Goal: Task Accomplishment & Management: Use online tool/utility

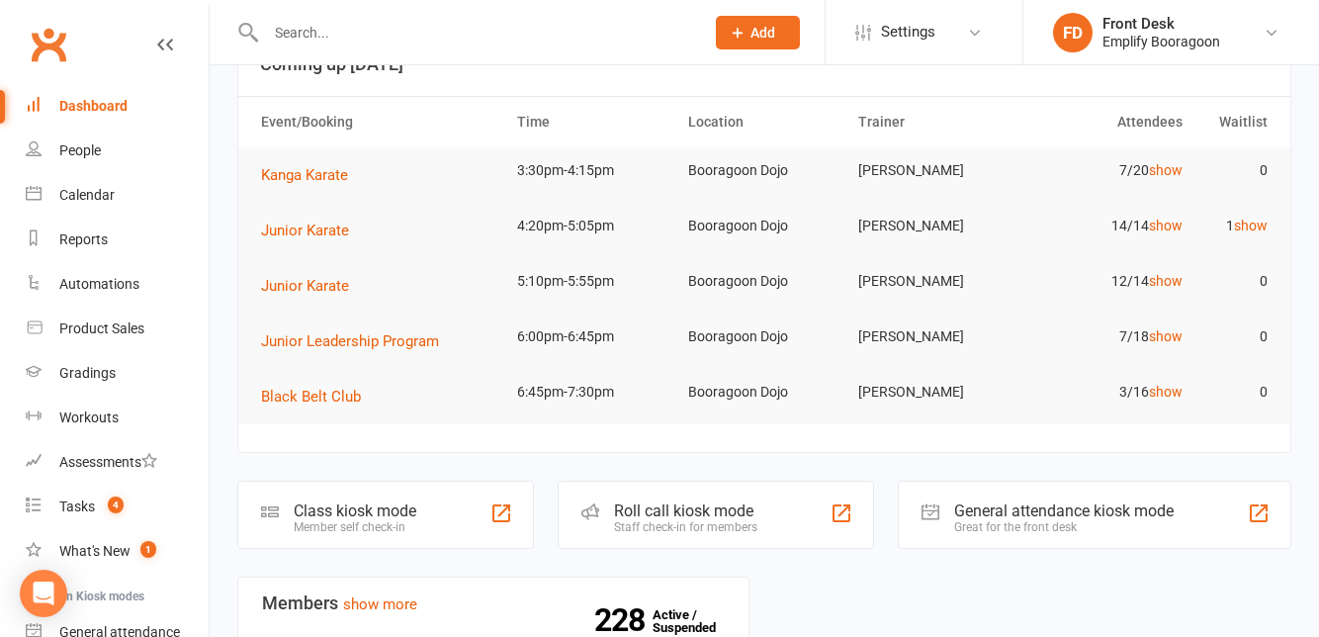
scroll to position [60, 0]
click at [384, 487] on div "Class kiosk mode Member self check-in" at bounding box center [385, 516] width 297 height 68
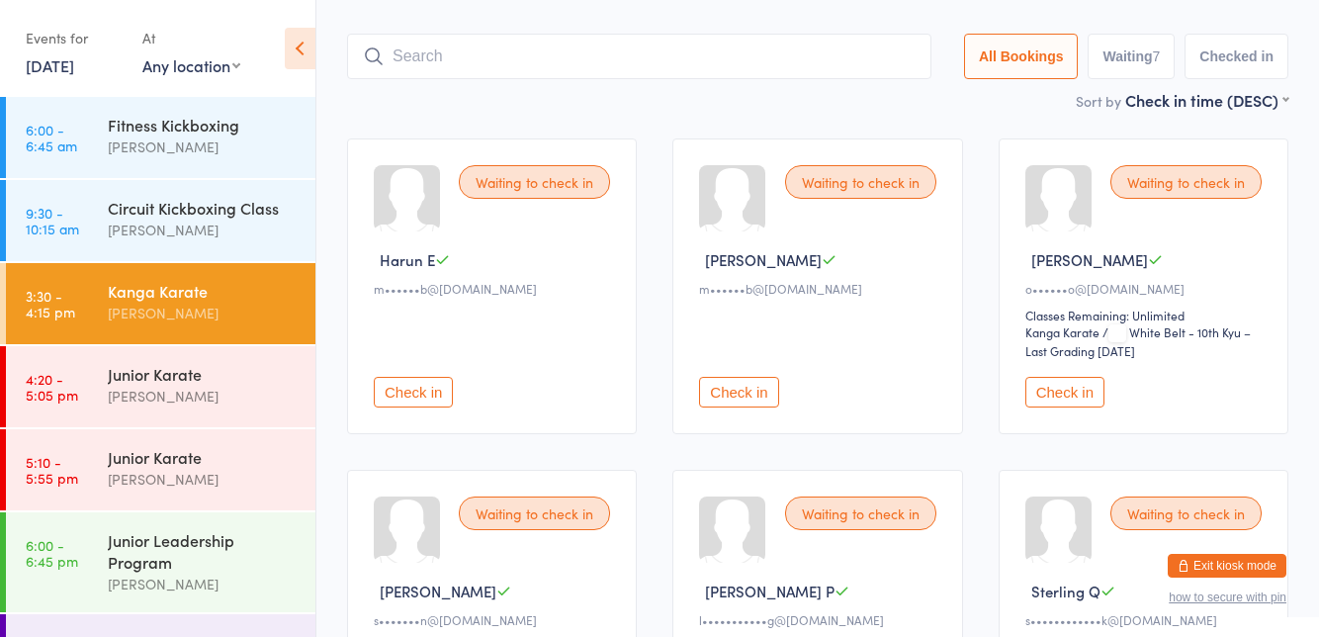
scroll to position [109, 0]
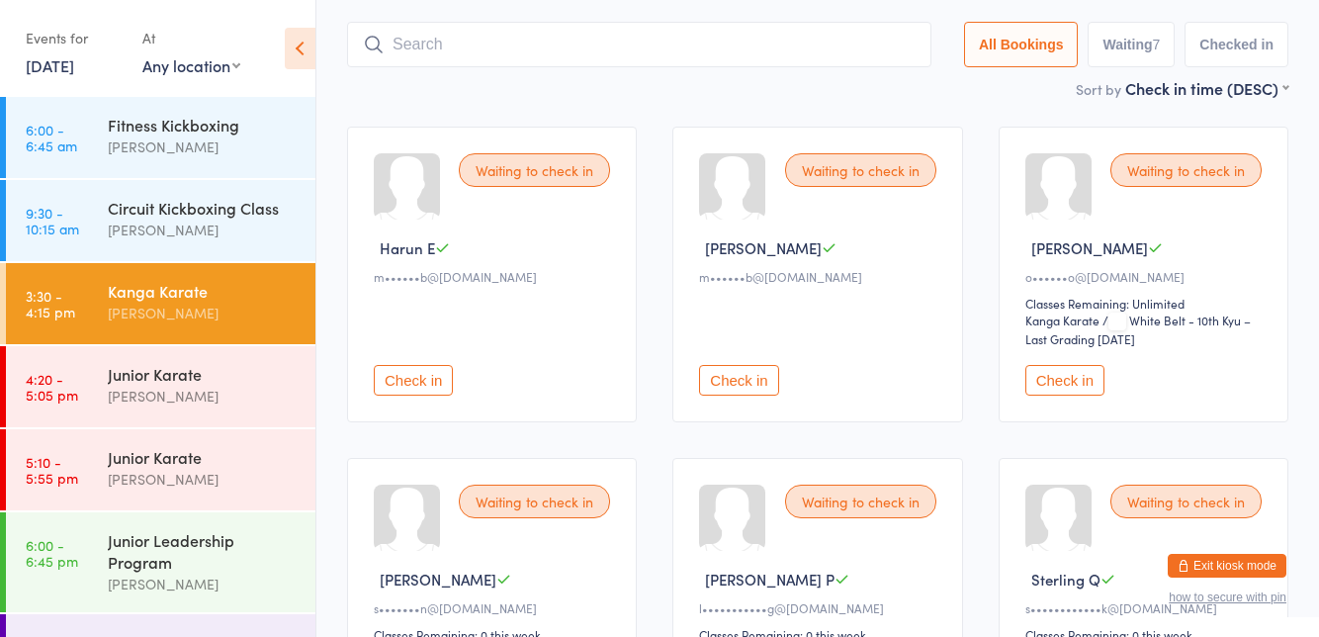
click at [1229, 570] on button "Exit kiosk mode" at bounding box center [1227, 566] width 119 height 24
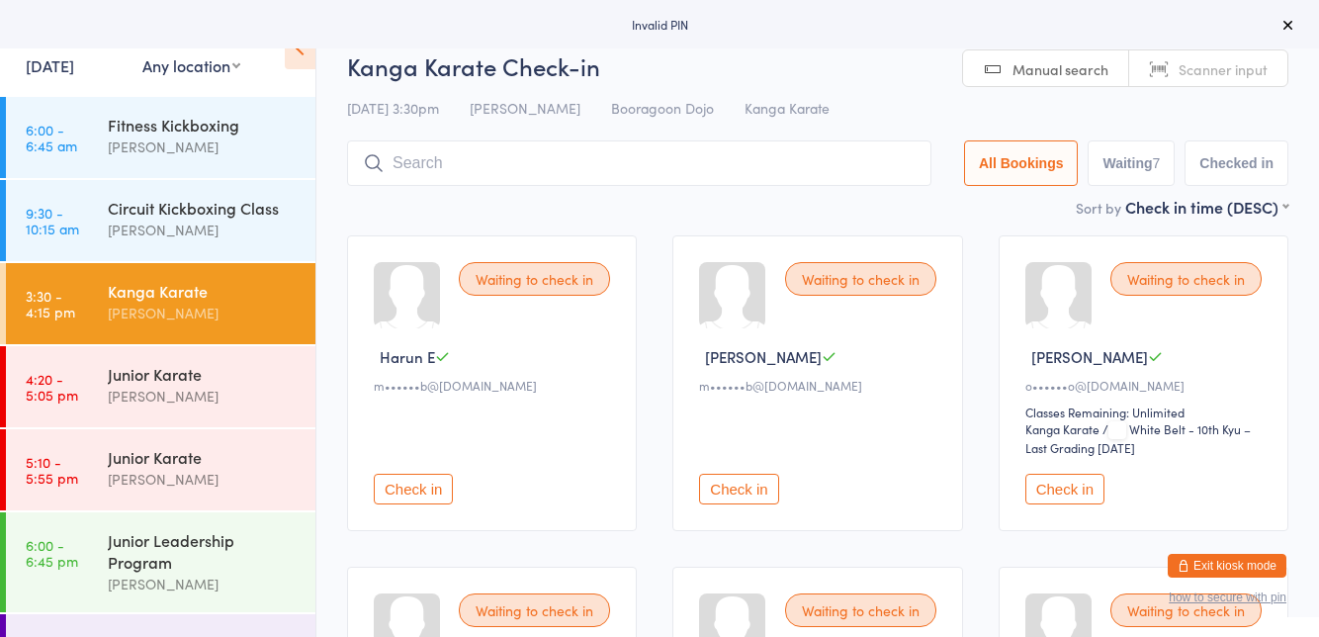
click at [1243, 568] on button "Exit kiosk mode" at bounding box center [1227, 566] width 119 height 24
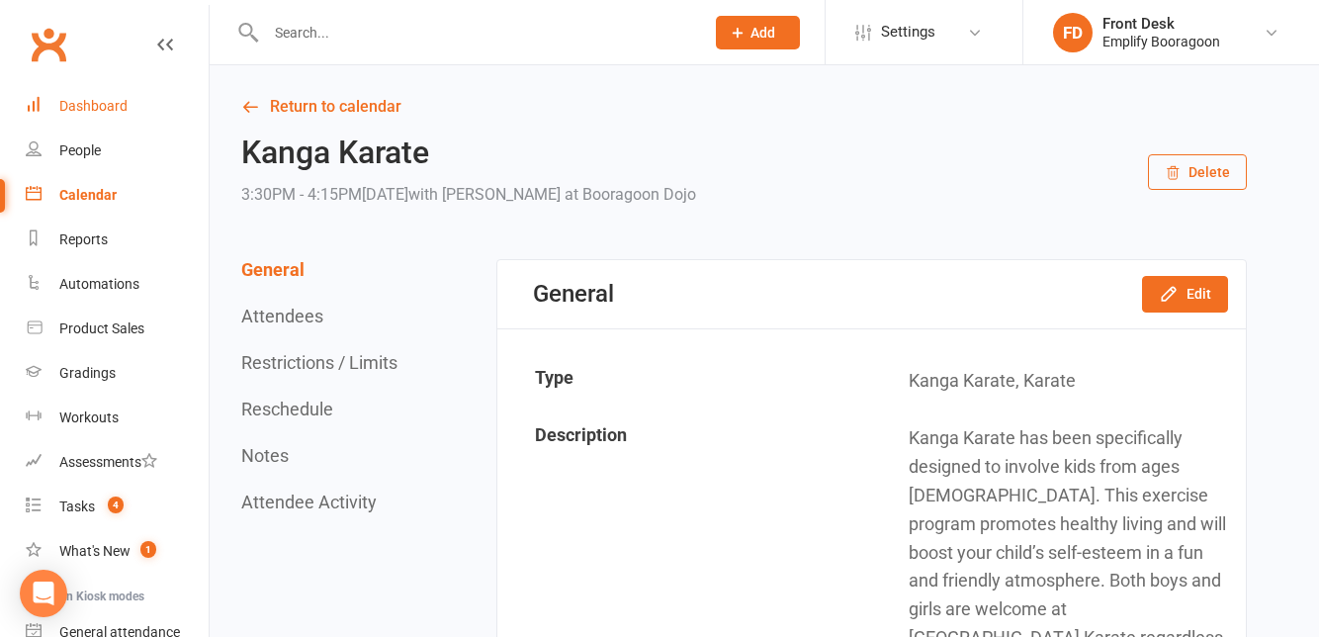
click at [131, 111] on link "Dashboard" at bounding box center [117, 106] width 183 height 45
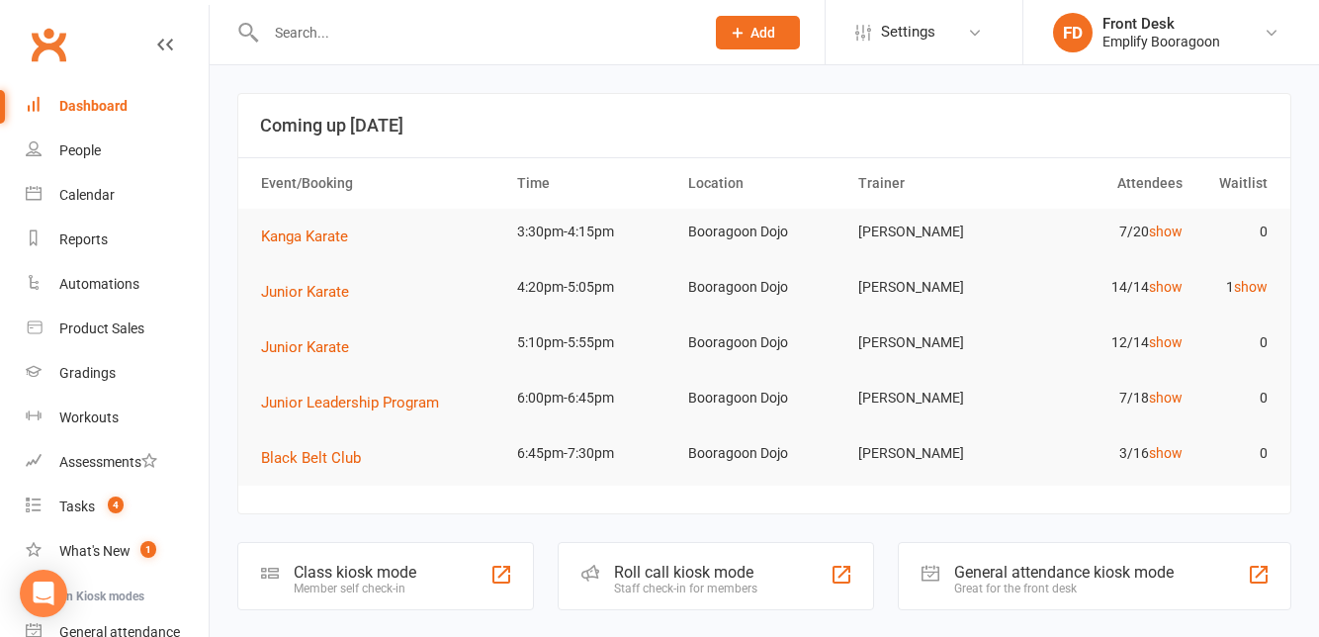
click at [747, 575] on div "Roll call kiosk mode" at bounding box center [685, 572] width 143 height 19
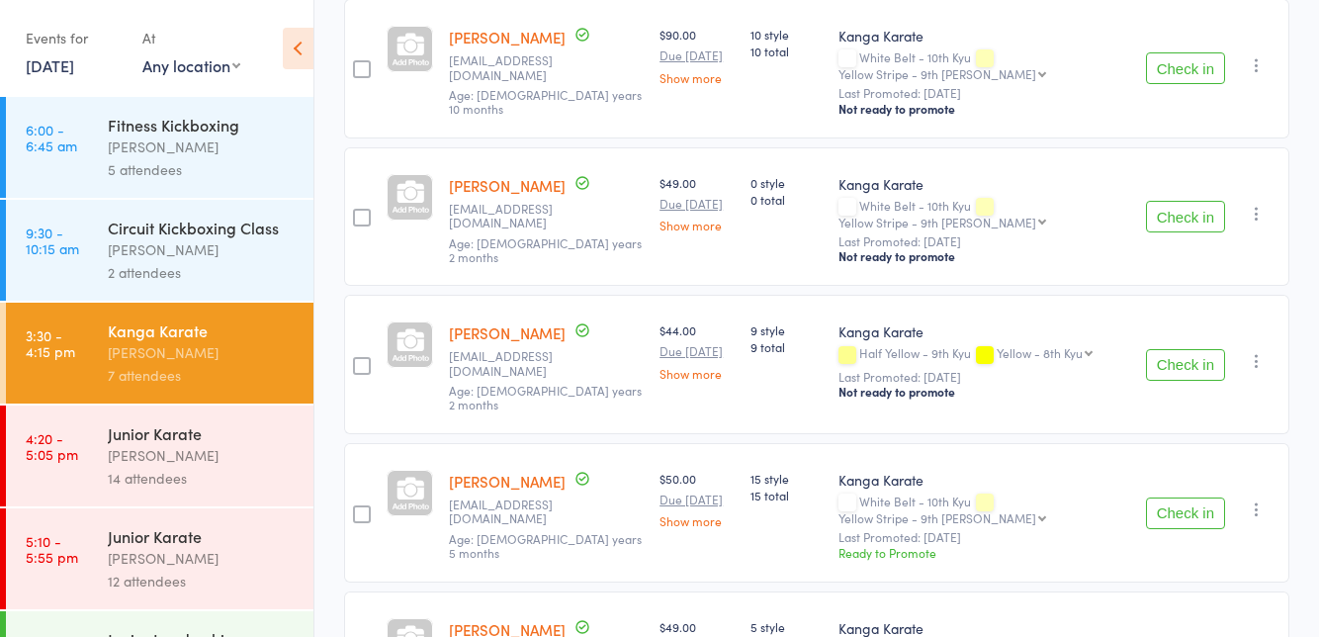
scroll to position [702, 0]
click at [204, 468] on div "14 attendees" at bounding box center [202, 478] width 189 height 23
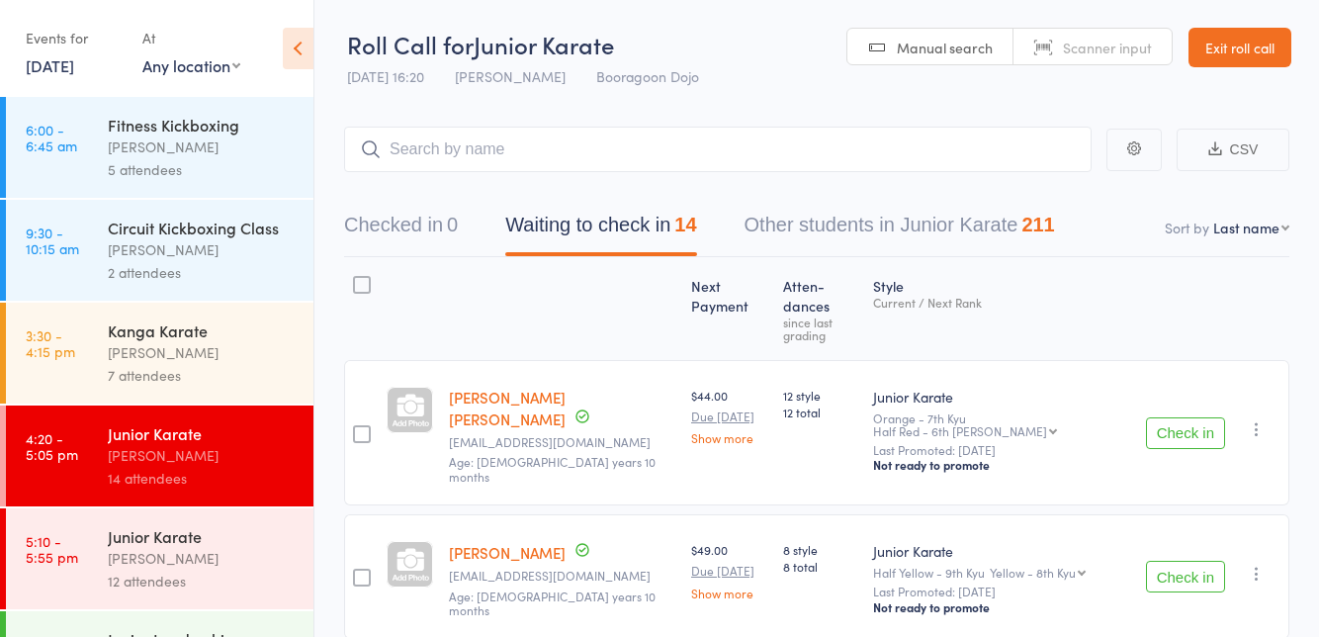
click at [165, 139] on div "[PERSON_NAME]" at bounding box center [202, 147] width 189 height 23
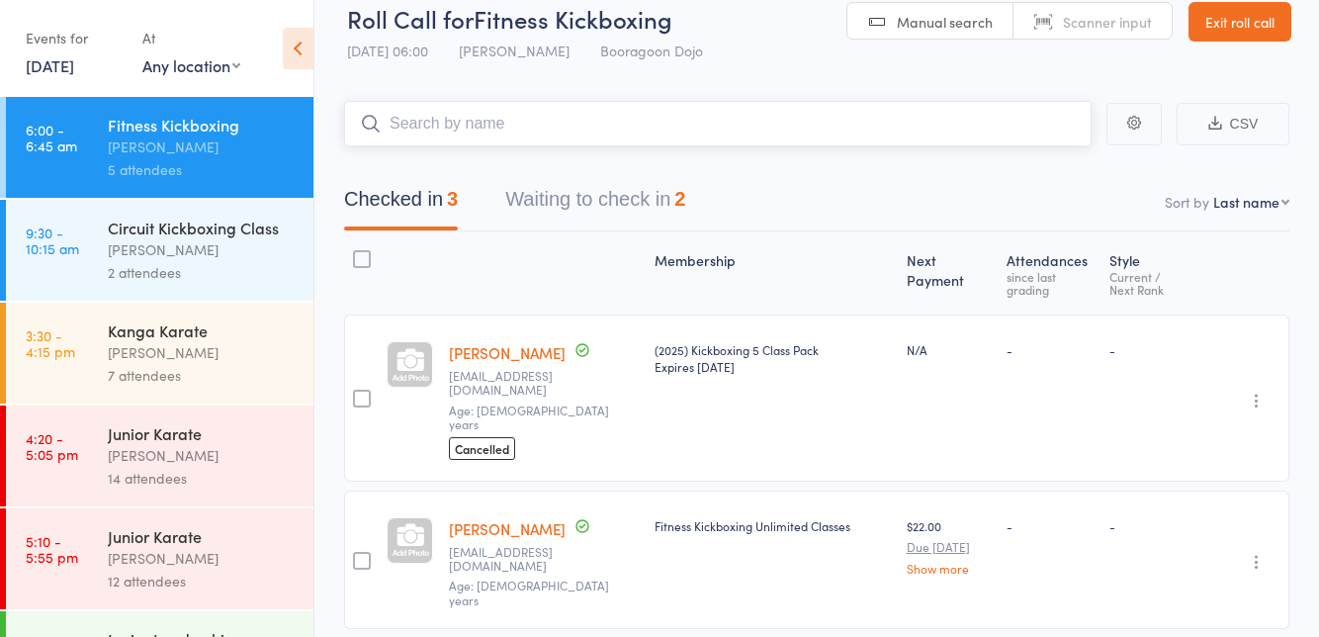
scroll to position [83, 0]
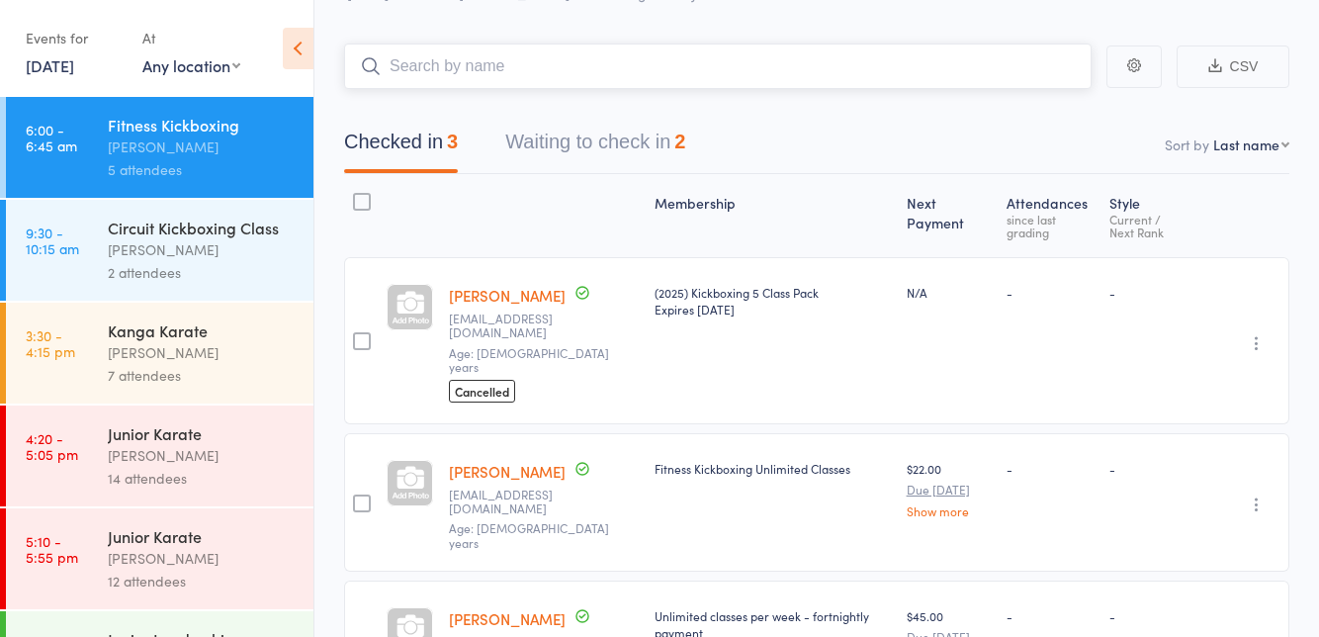
click at [606, 150] on button "Waiting to check in 2" at bounding box center [595, 147] width 180 height 52
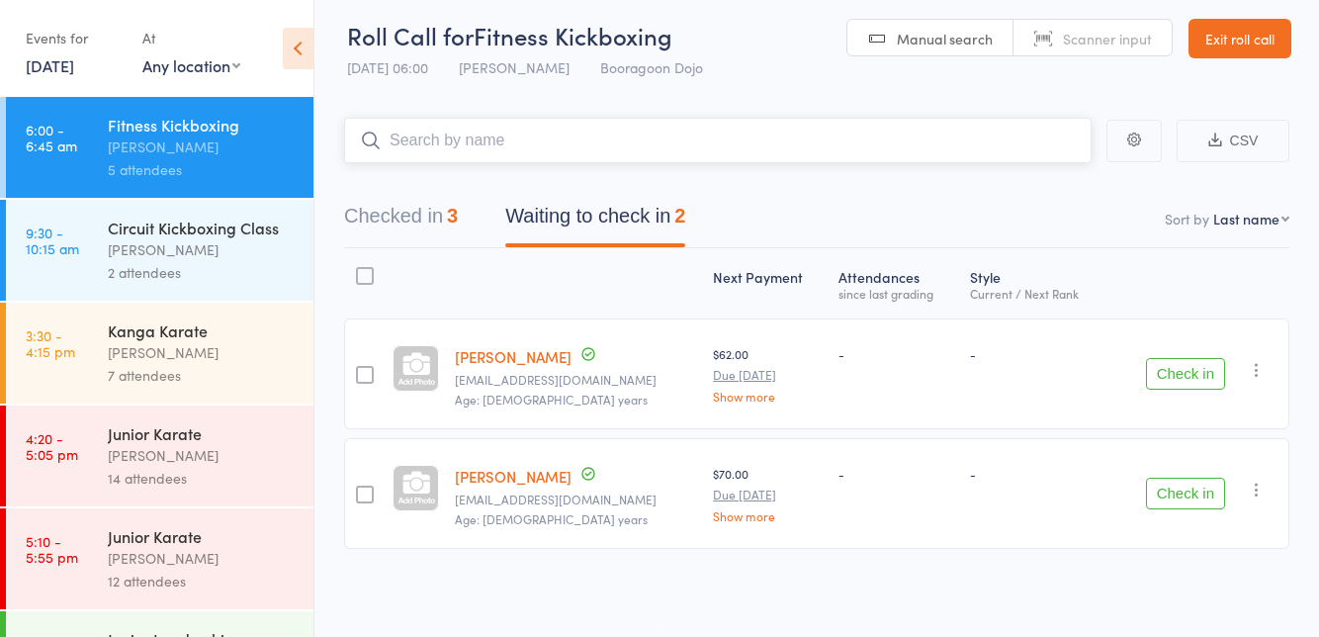
scroll to position [0, 0]
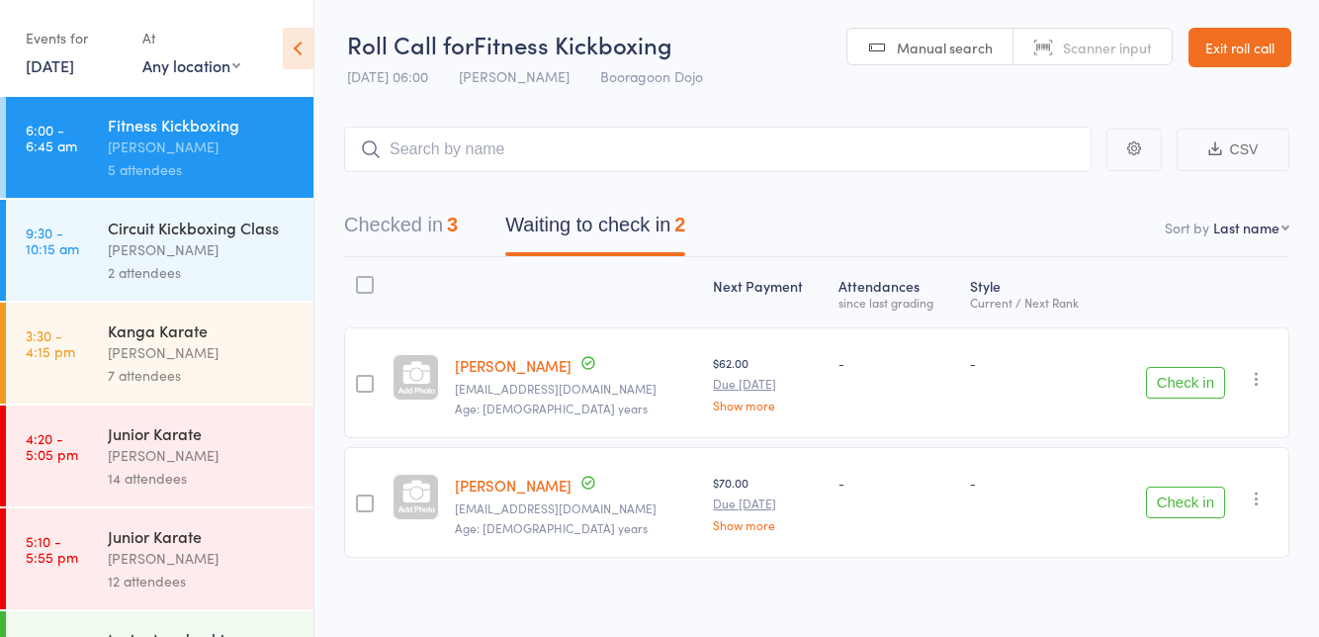
click at [194, 453] on div "[PERSON_NAME]" at bounding box center [202, 455] width 189 height 23
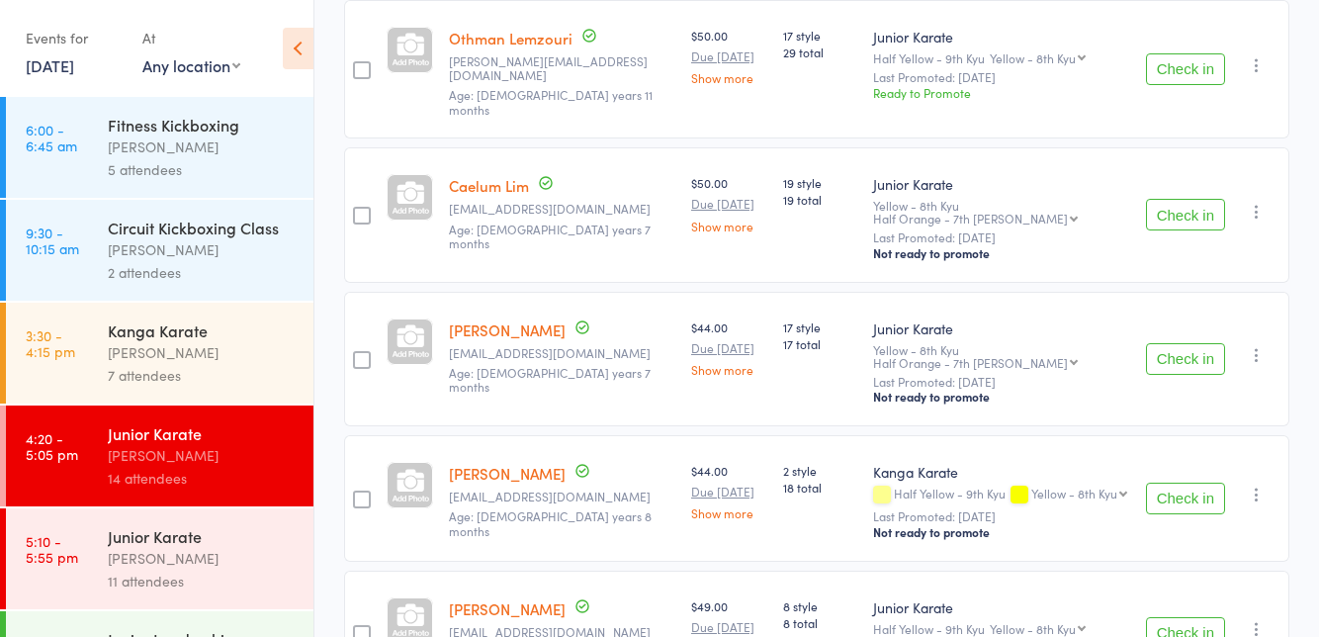
scroll to position [1518, 0]
click at [510, 461] on link "[PERSON_NAME]" at bounding box center [507, 471] width 117 height 21
click at [219, 556] on div "[PERSON_NAME]" at bounding box center [202, 558] width 189 height 23
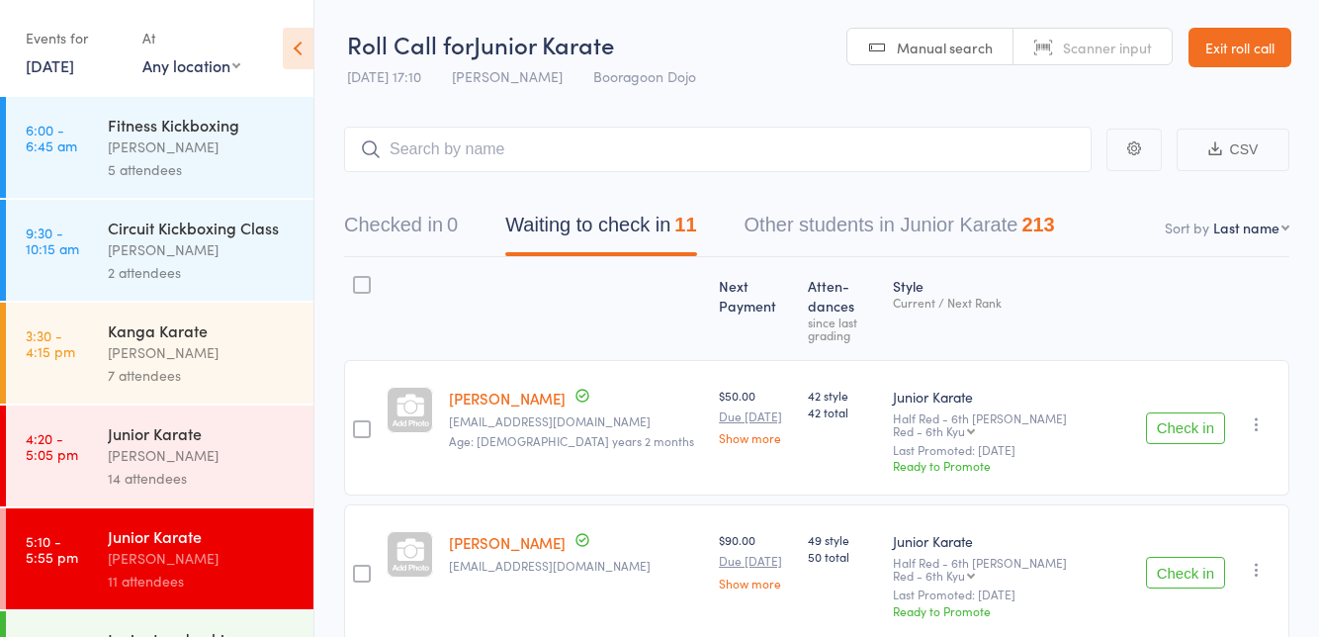
click at [472, 388] on link "Rafael Anwar" at bounding box center [507, 398] width 117 height 21
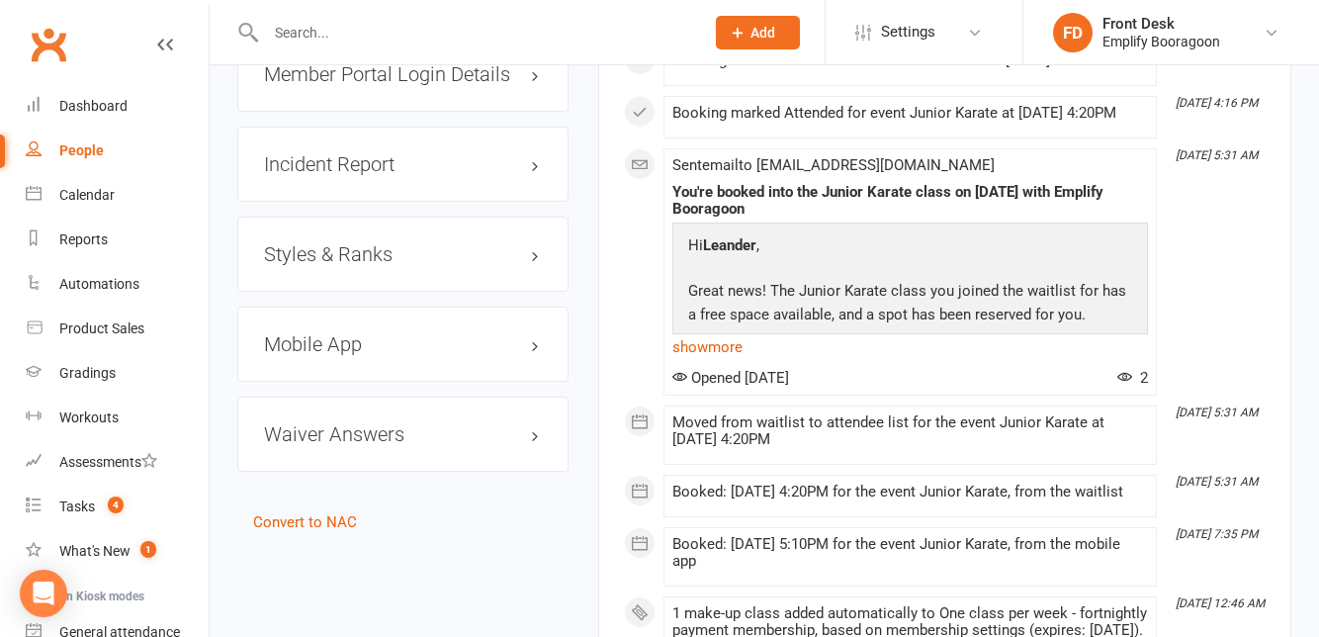
scroll to position [1633, 0]
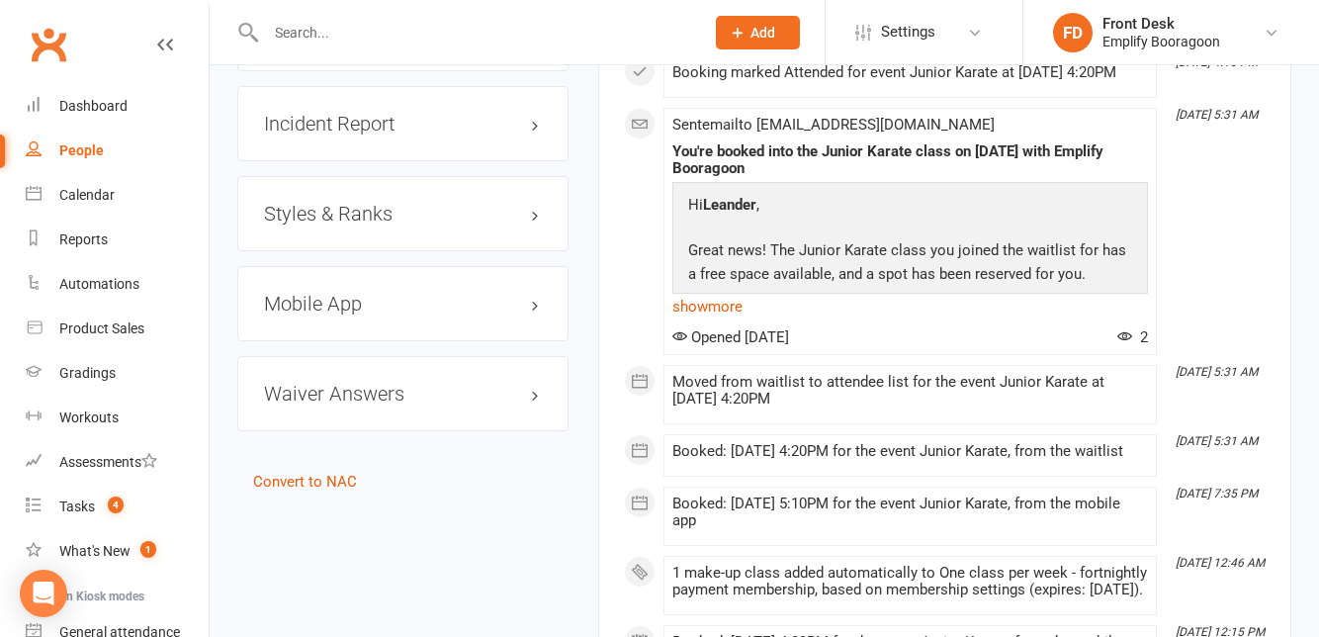
click at [407, 225] on h3 "Styles & Ranks" at bounding box center [403, 214] width 278 height 22
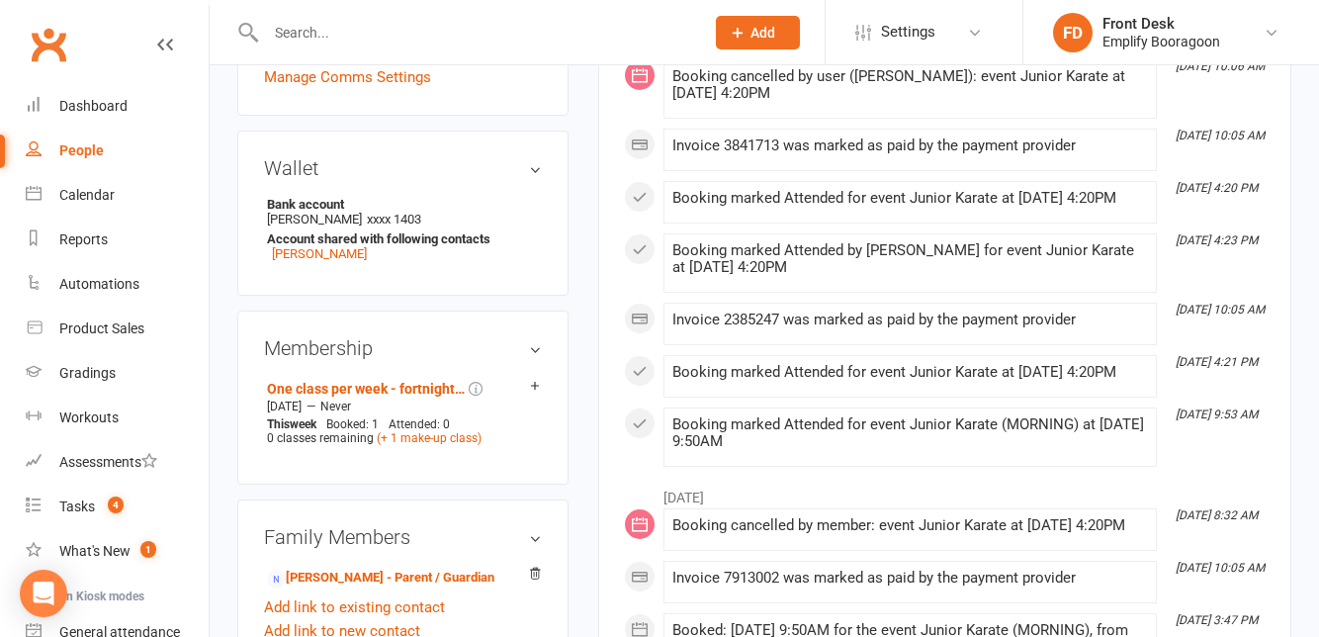
scroll to position [0, 0]
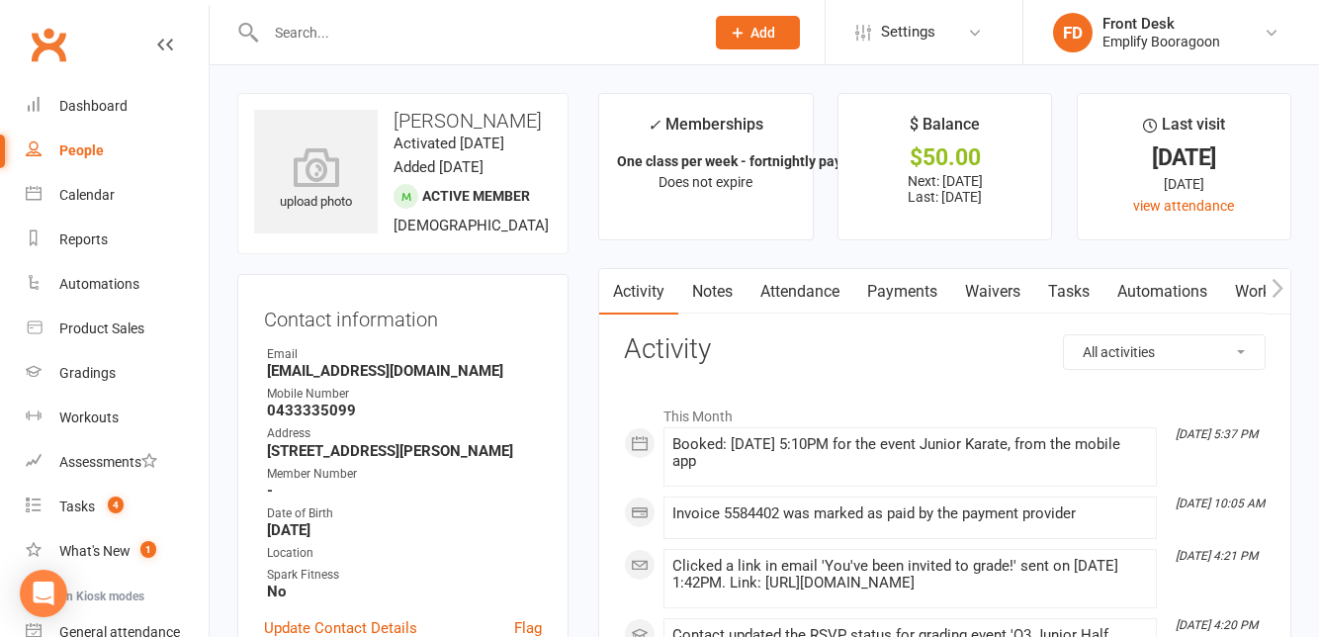
click at [371, 28] on input "text" at bounding box center [475, 33] width 430 height 28
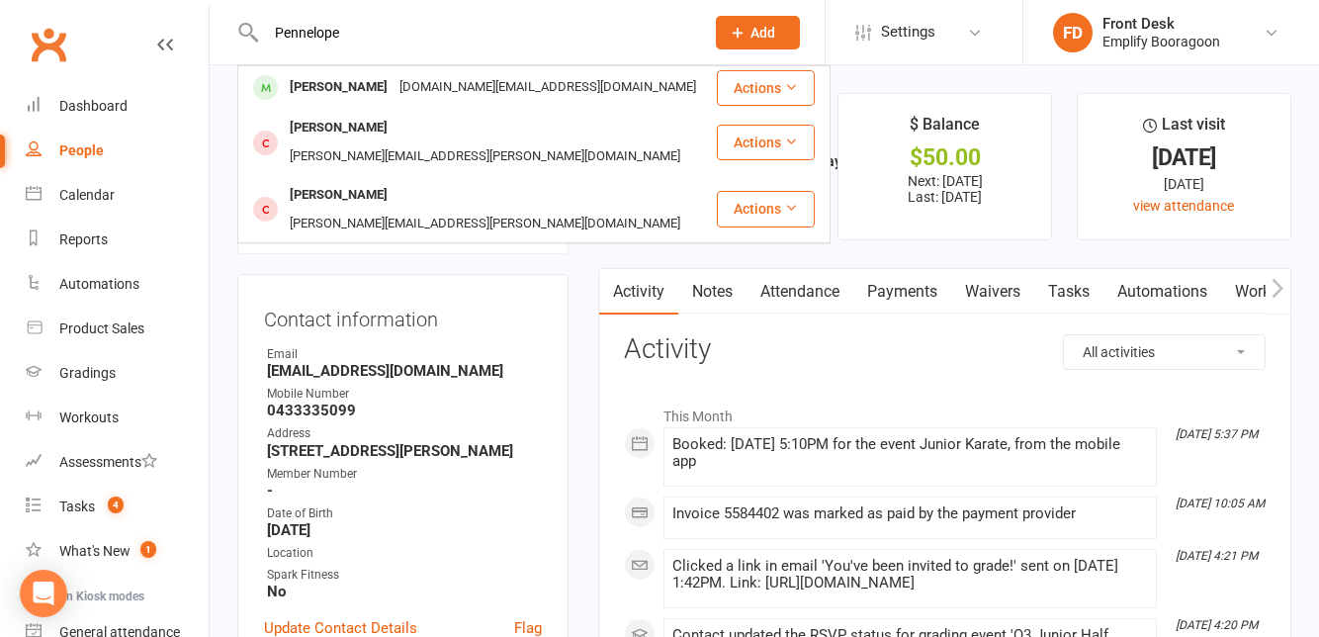
type input "Pennelope"
click at [615, 99] on div "Penelope Wilson-Ward polesque.studio@gmail.com" at bounding box center [477, 87] width 476 height 41
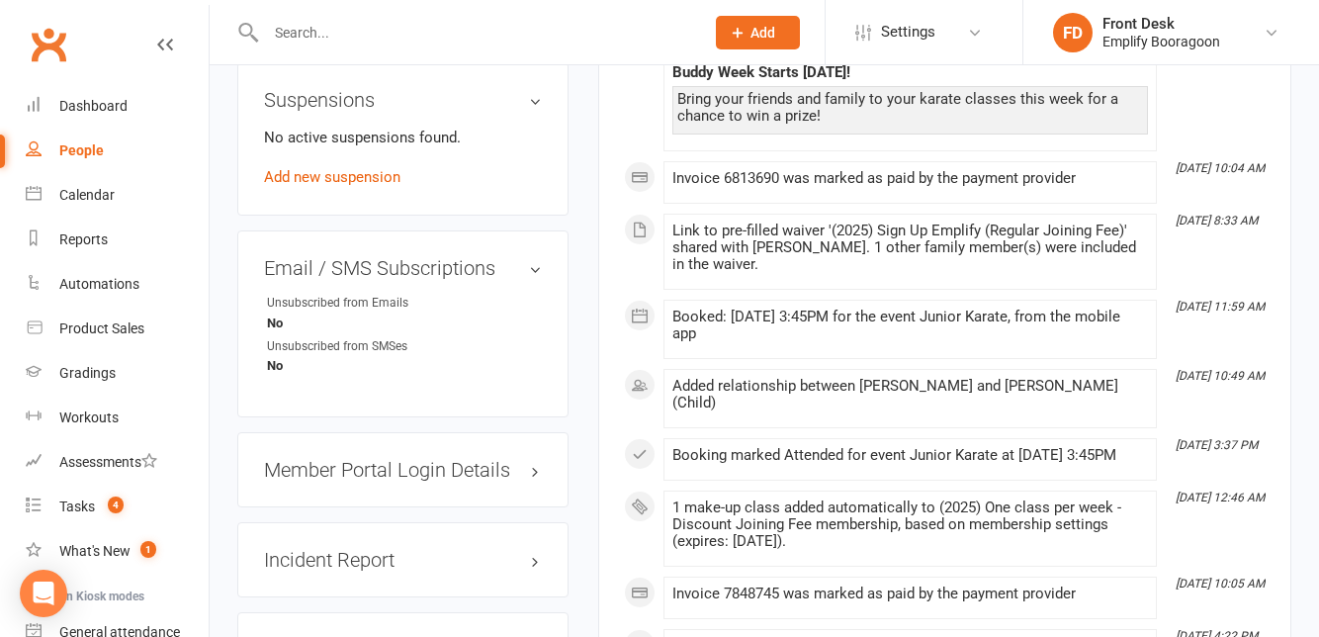
scroll to position [1282, 0]
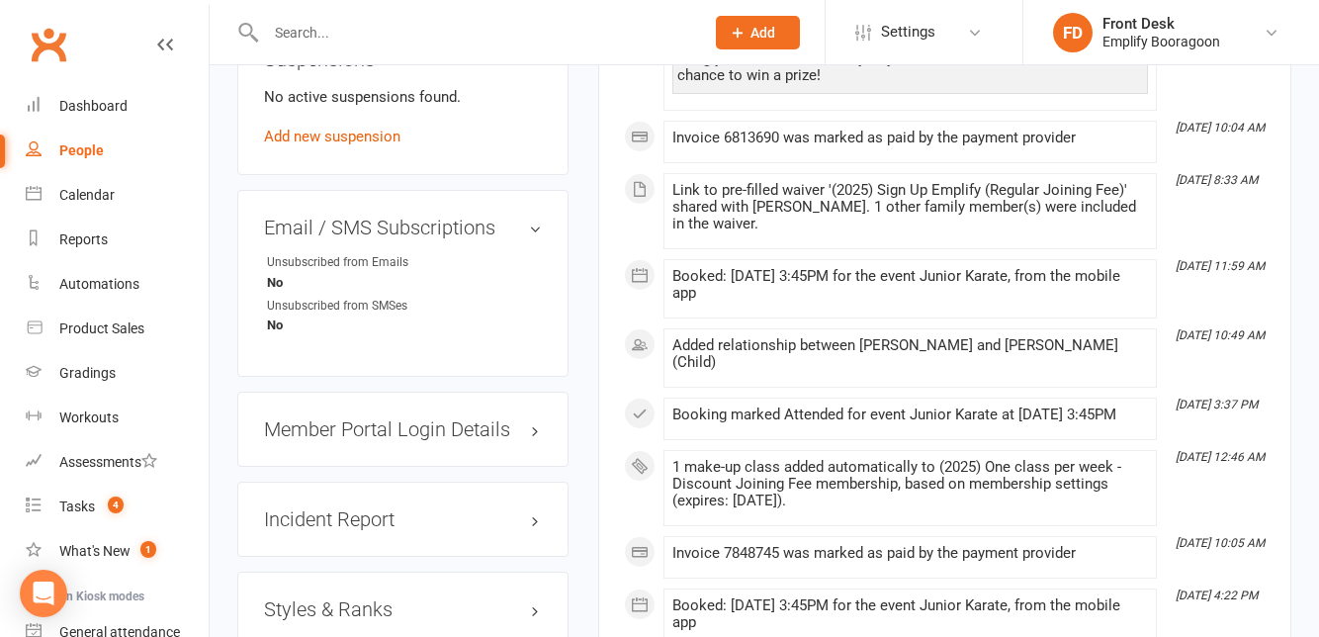
click at [424, 607] on h3 "Styles & Ranks" at bounding box center [403, 609] width 278 height 22
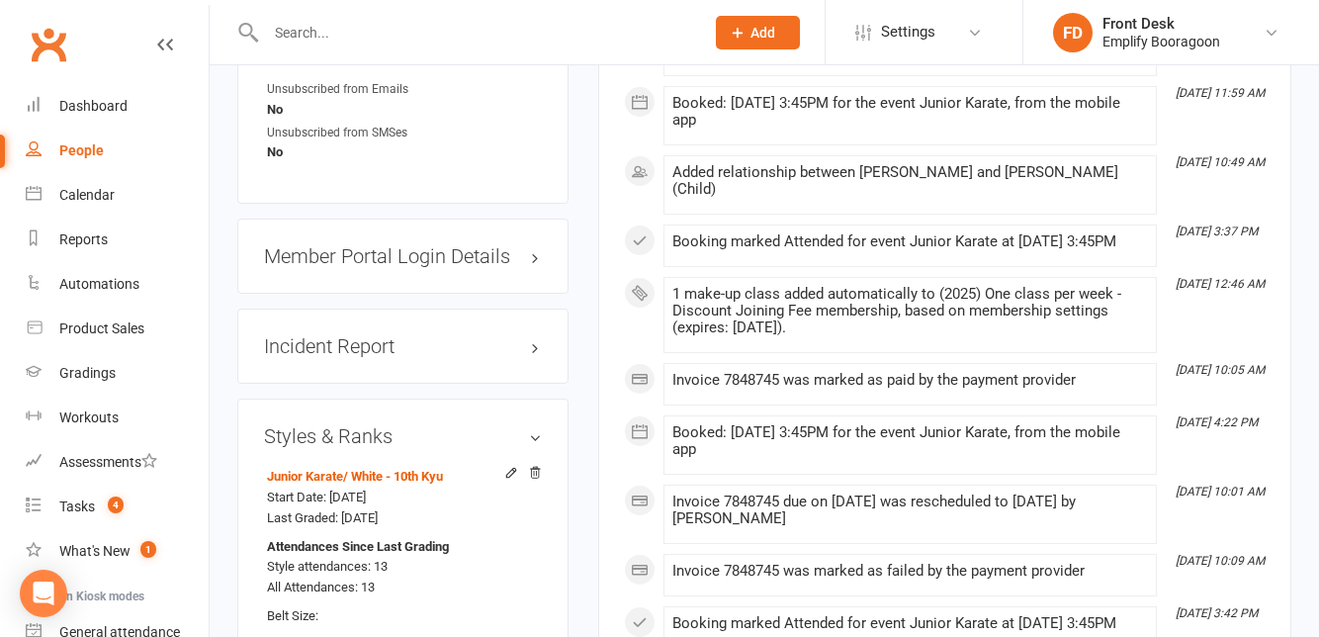
scroll to position [1457, 0]
click at [389, 35] on input "text" at bounding box center [475, 33] width 430 height 28
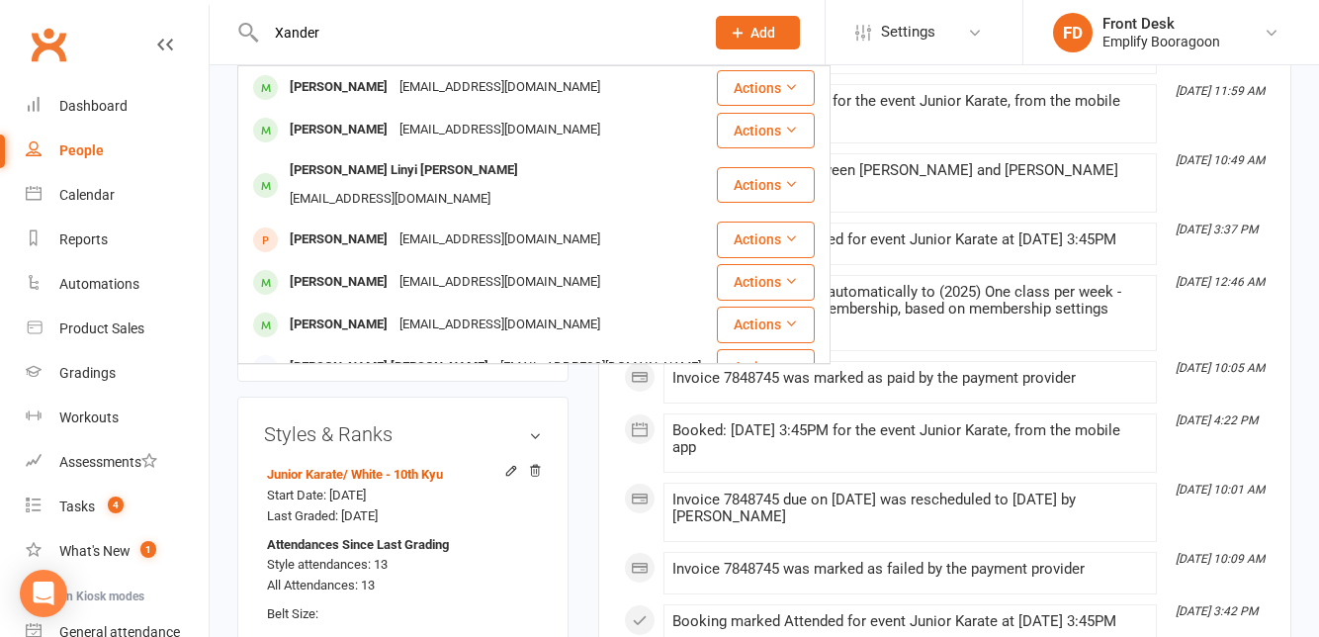
type input "Xander"
click at [506, 99] on div "Xander Ong mshuchyi@gmail.com" at bounding box center [477, 87] width 476 height 41
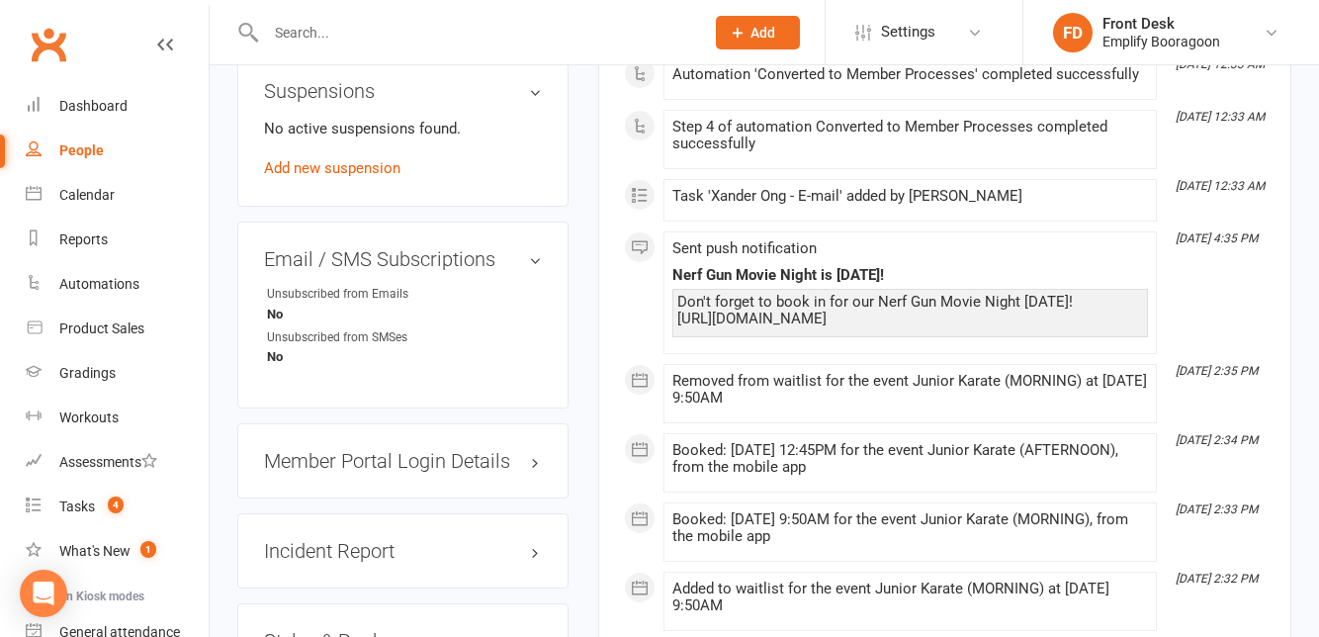
scroll to position [1233, 0]
click at [389, 636] on h3 "Styles & Ranks" at bounding box center [403, 640] width 278 height 22
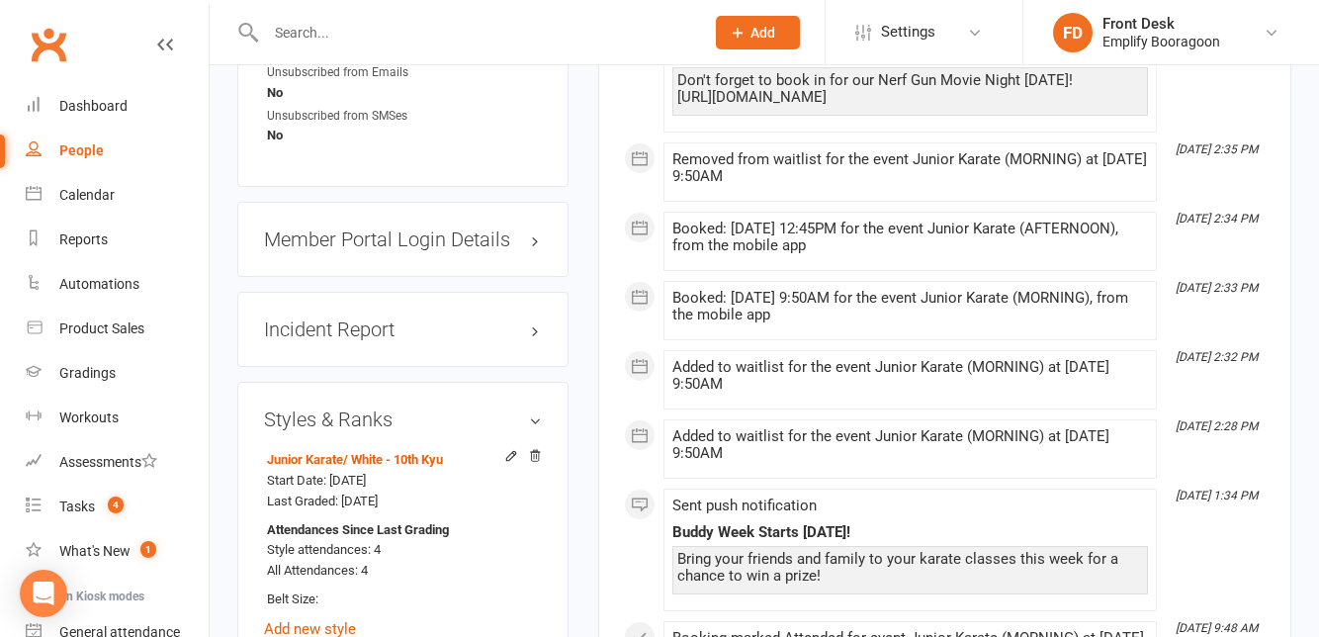
scroll to position [1460, 0]
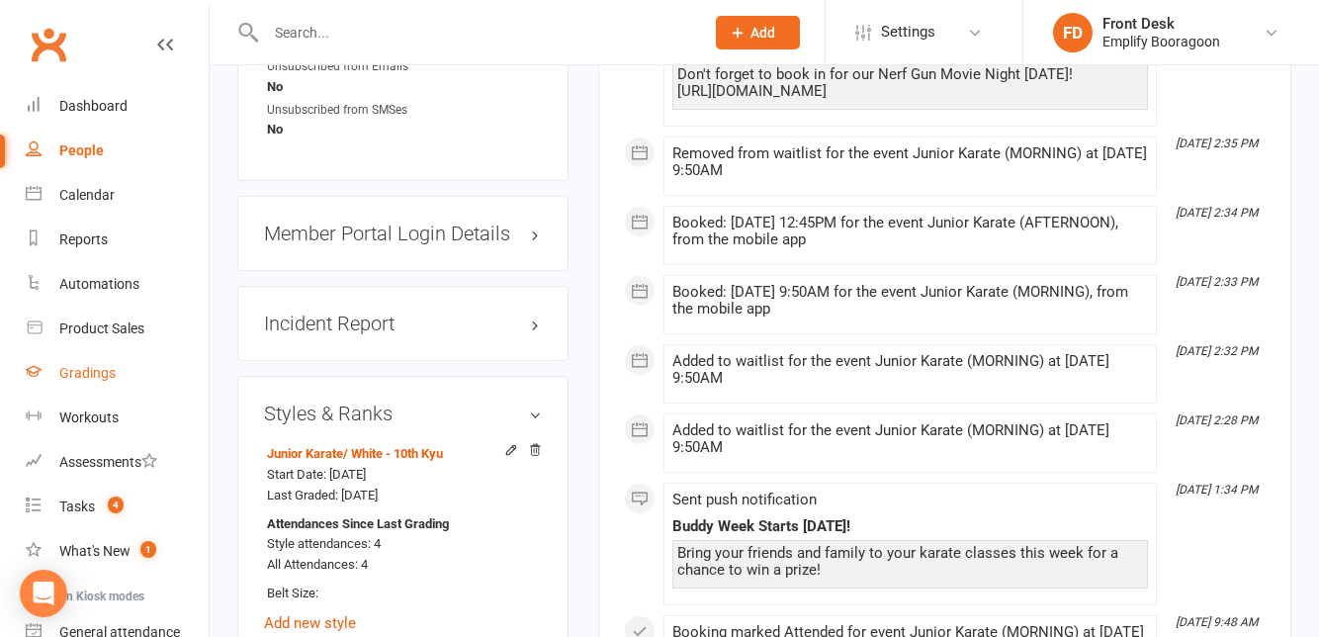
click at [134, 378] on link "Gradings" at bounding box center [117, 373] width 183 height 45
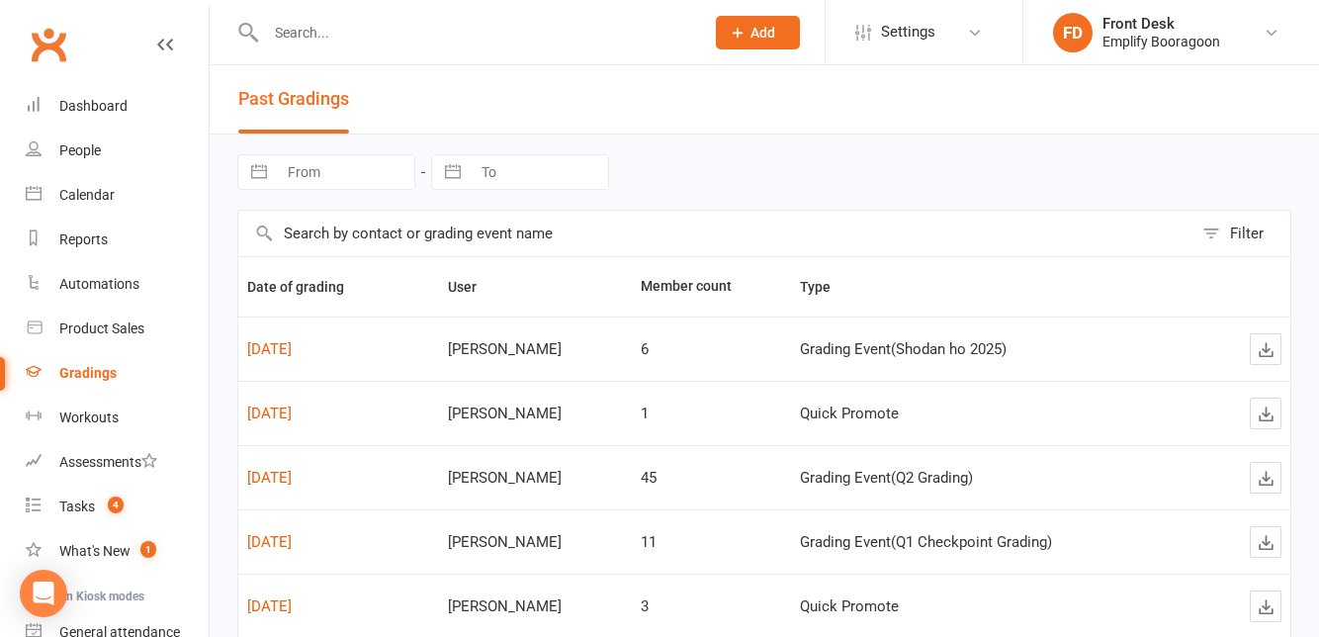
click at [1268, 30] on icon at bounding box center [1272, 33] width 16 height 16
click at [905, 136] on div "Navigate forward to interact with the calendar and select a date. Press the que…" at bounding box center [764, 172] width 1054 height 75
click at [56, 101] on link "Dashboard" at bounding box center [117, 106] width 183 height 45
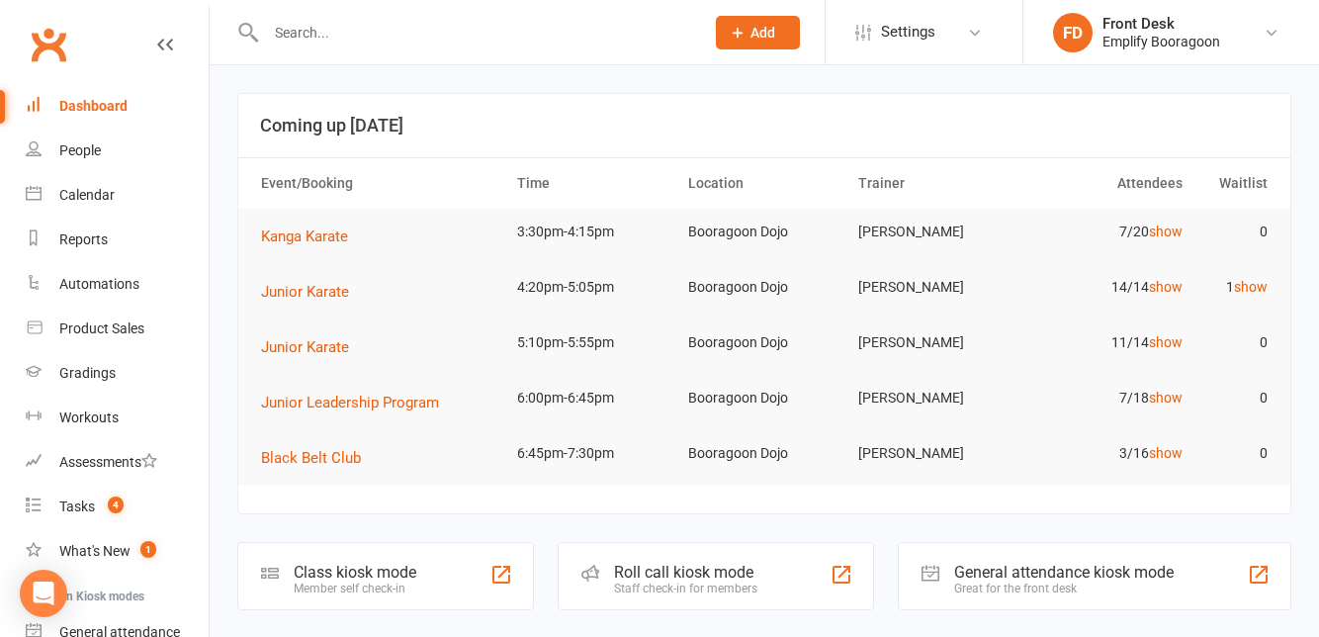
click at [400, 550] on div "Class kiosk mode Member self check-in" at bounding box center [385, 576] width 297 height 68
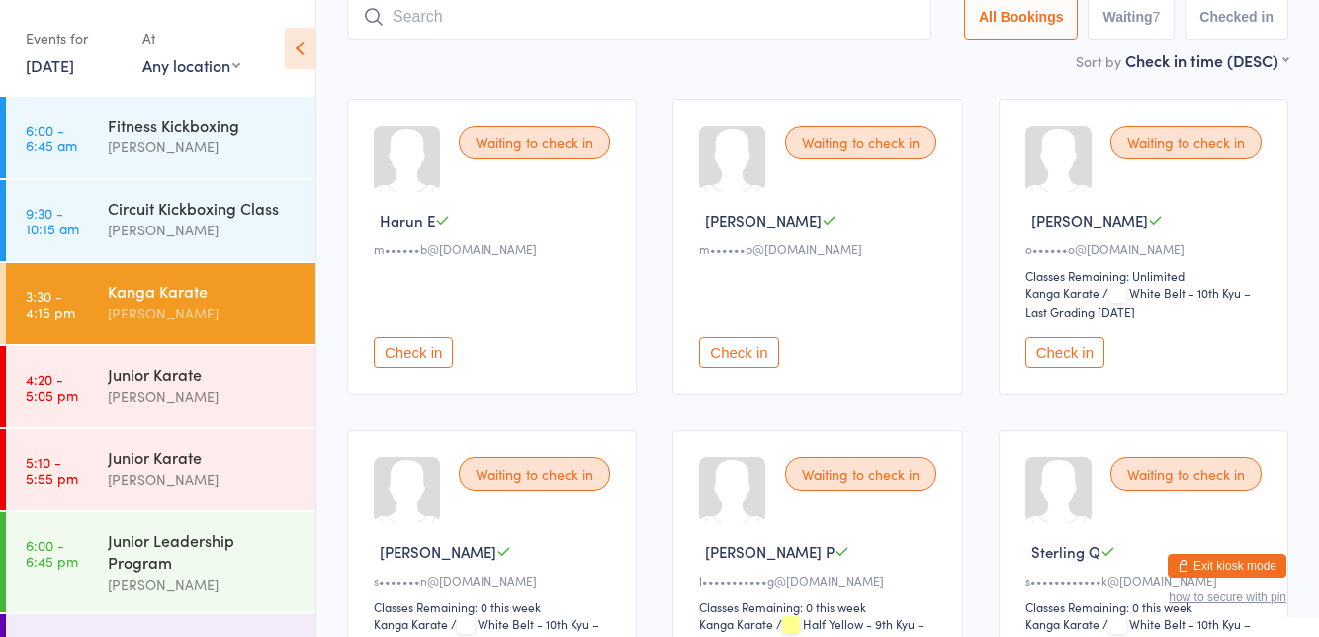
scroll to position [137, 0]
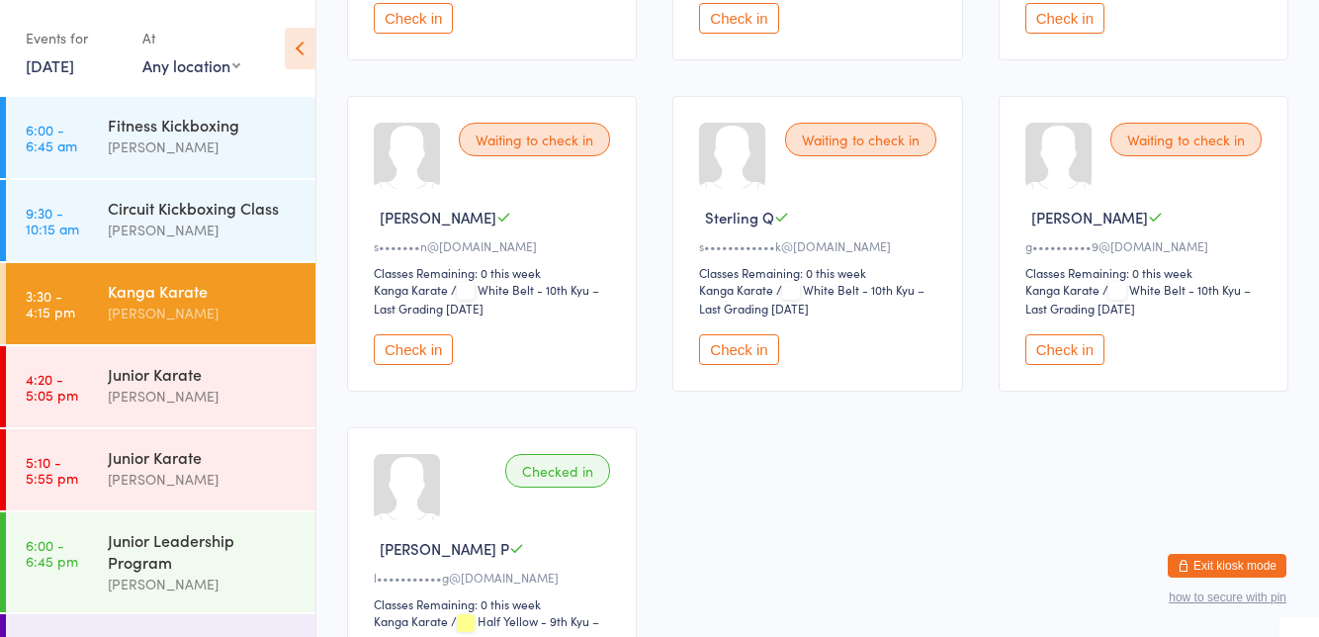
scroll to position [472, 0]
click at [720, 350] on button "Check in" at bounding box center [738, 348] width 79 height 31
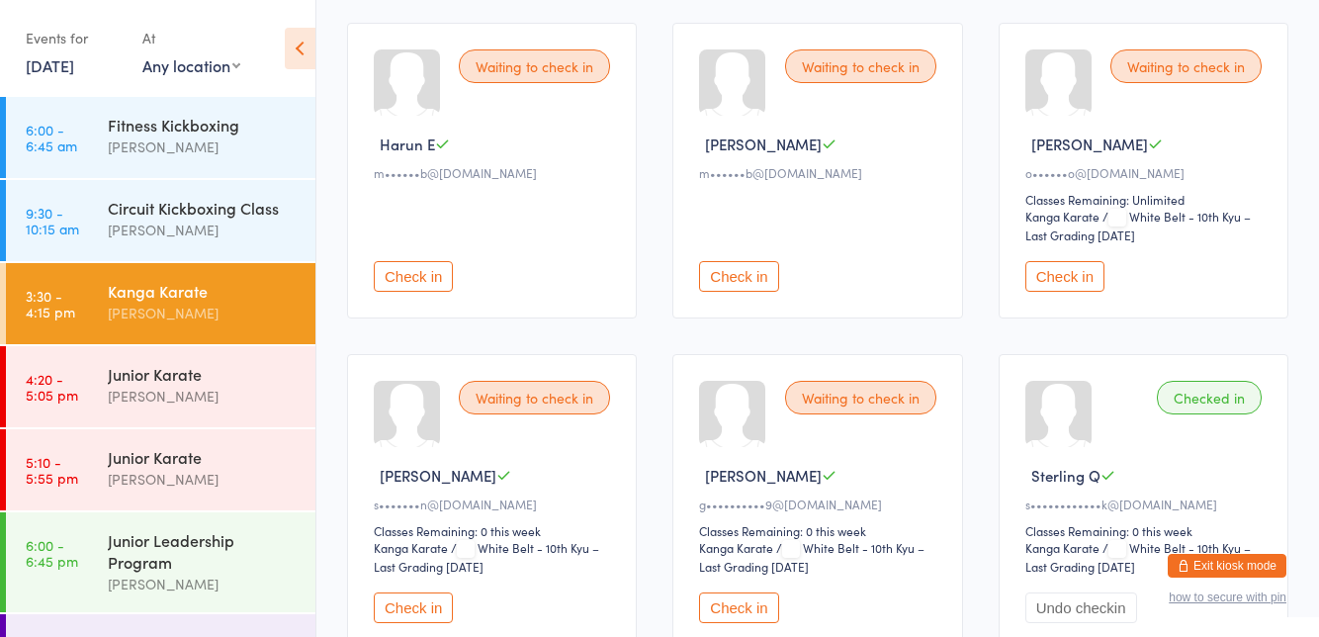
scroll to position [214, 0]
click at [1211, 55] on div "Waiting to check in" at bounding box center [1186, 65] width 151 height 34
click at [1061, 281] on button "Check in" at bounding box center [1065, 275] width 79 height 31
click at [1068, 261] on button "Check in" at bounding box center [1065, 275] width 79 height 31
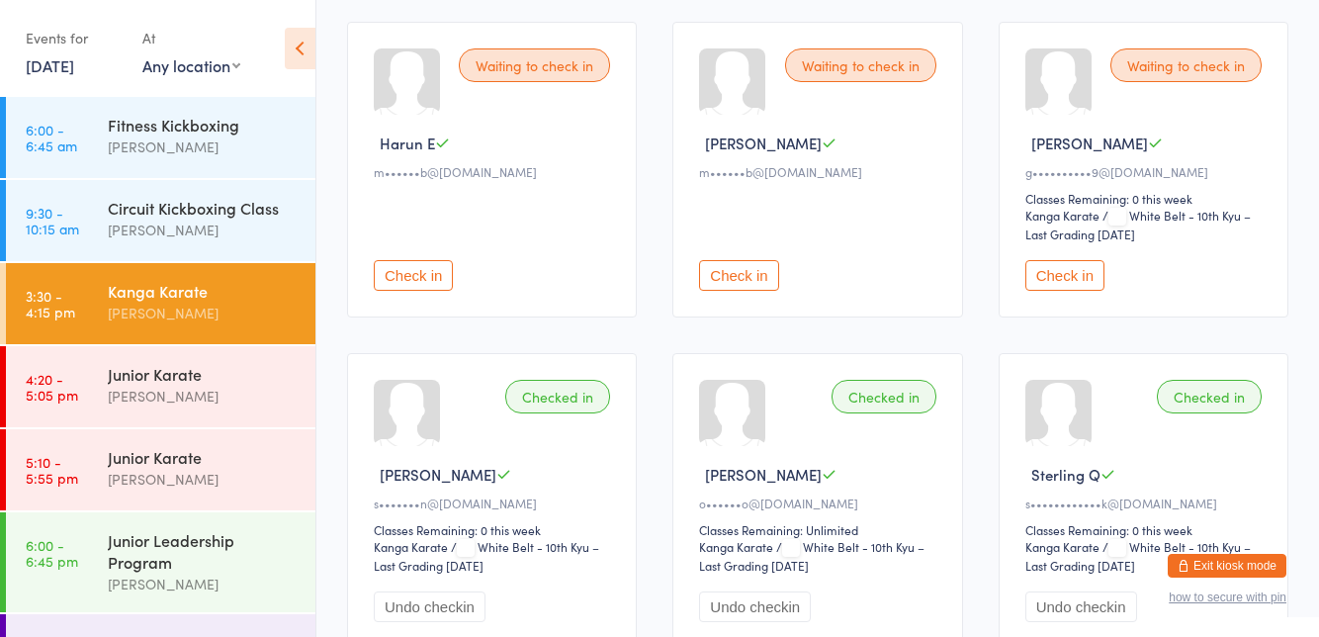
click at [1076, 278] on button "Check in" at bounding box center [1065, 275] width 79 height 31
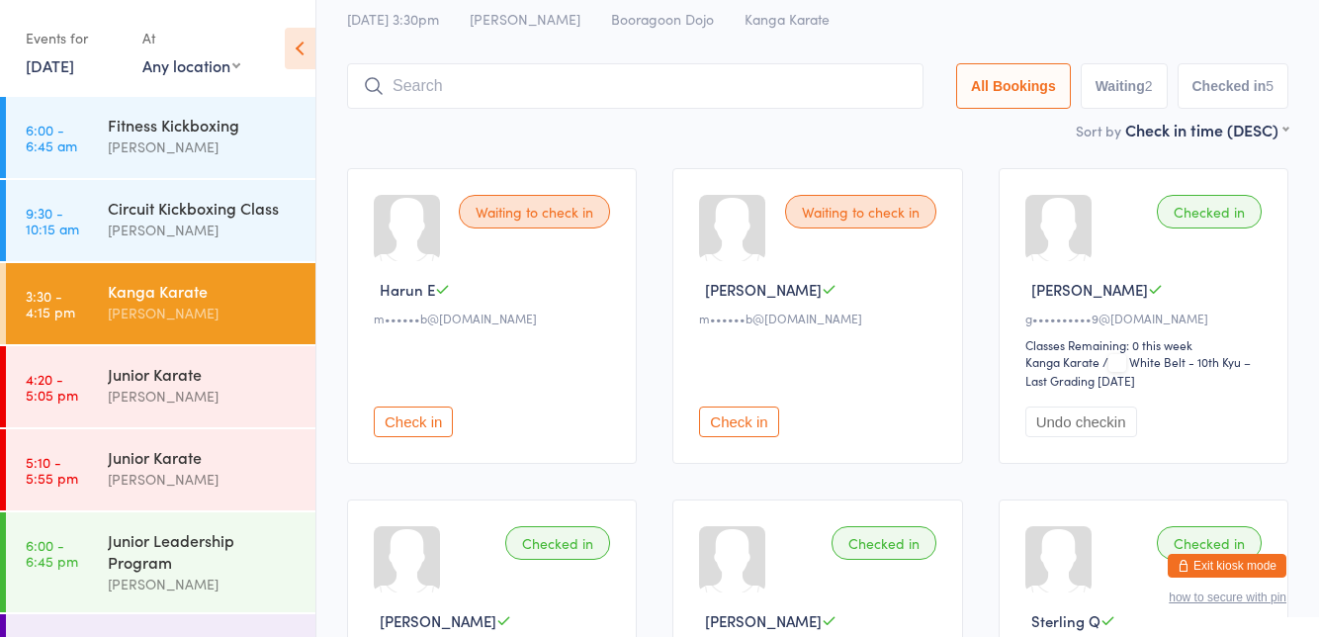
scroll to position [67, 0]
